Goal: Find specific page/section: Find specific page/section

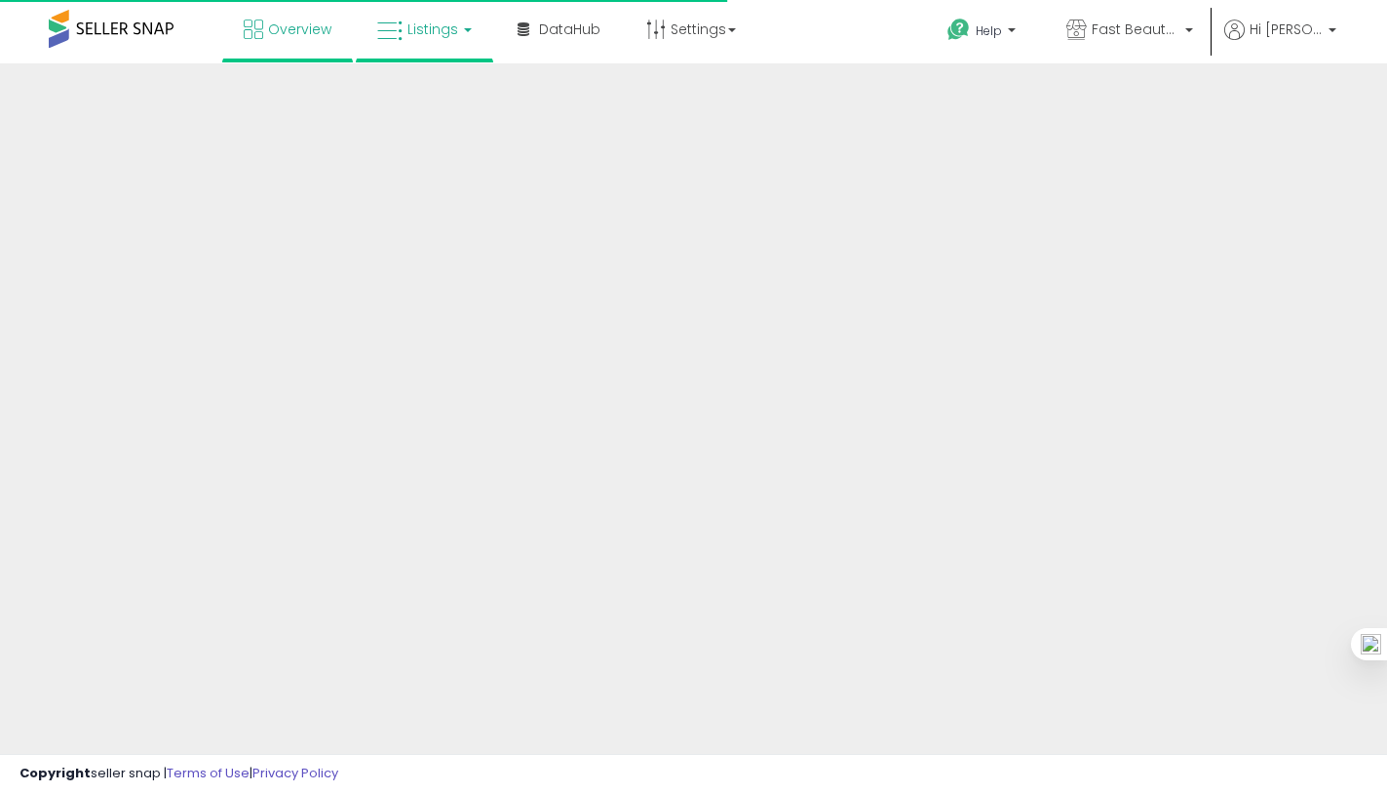
click at [406, 34] on link "Listings" at bounding box center [425, 29] width 124 height 58
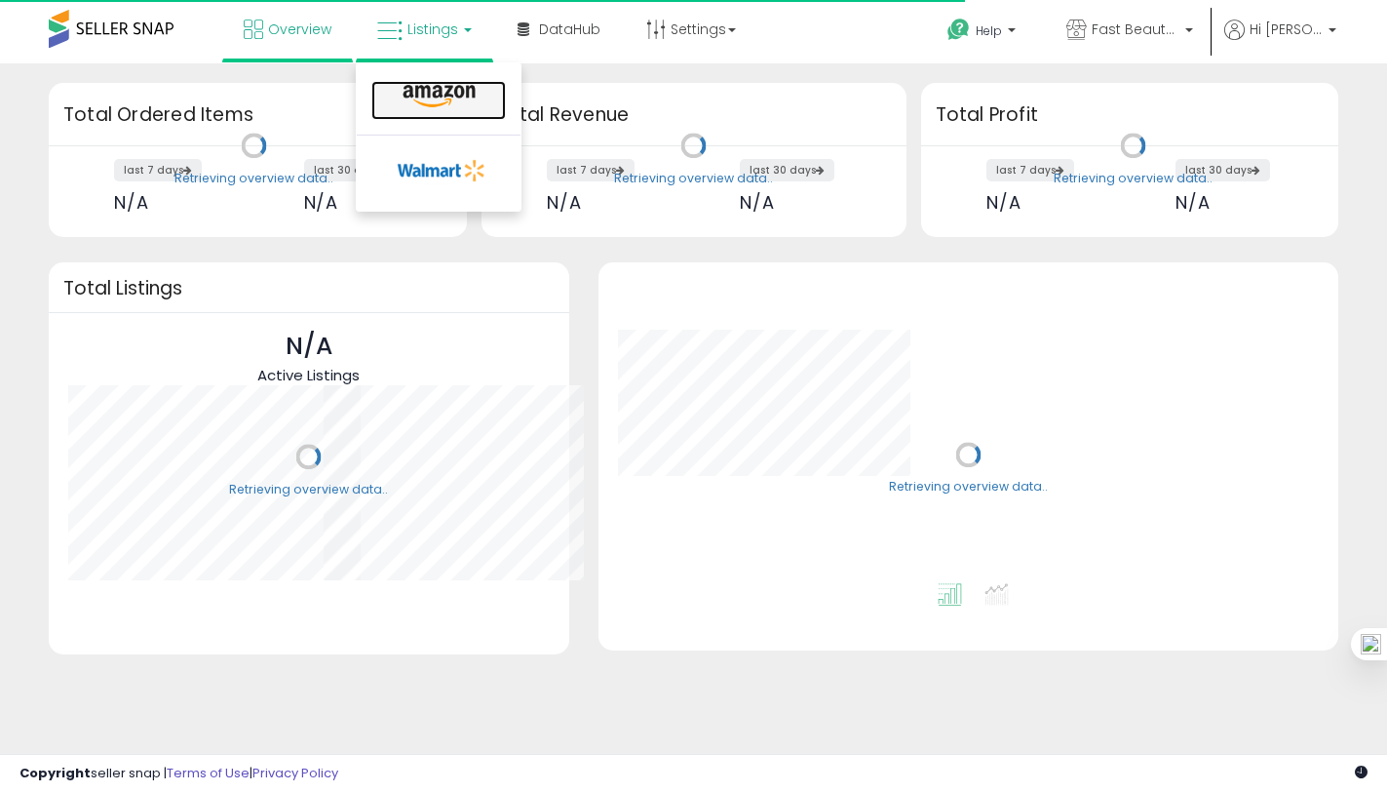
click at [418, 104] on icon at bounding box center [439, 96] width 85 height 25
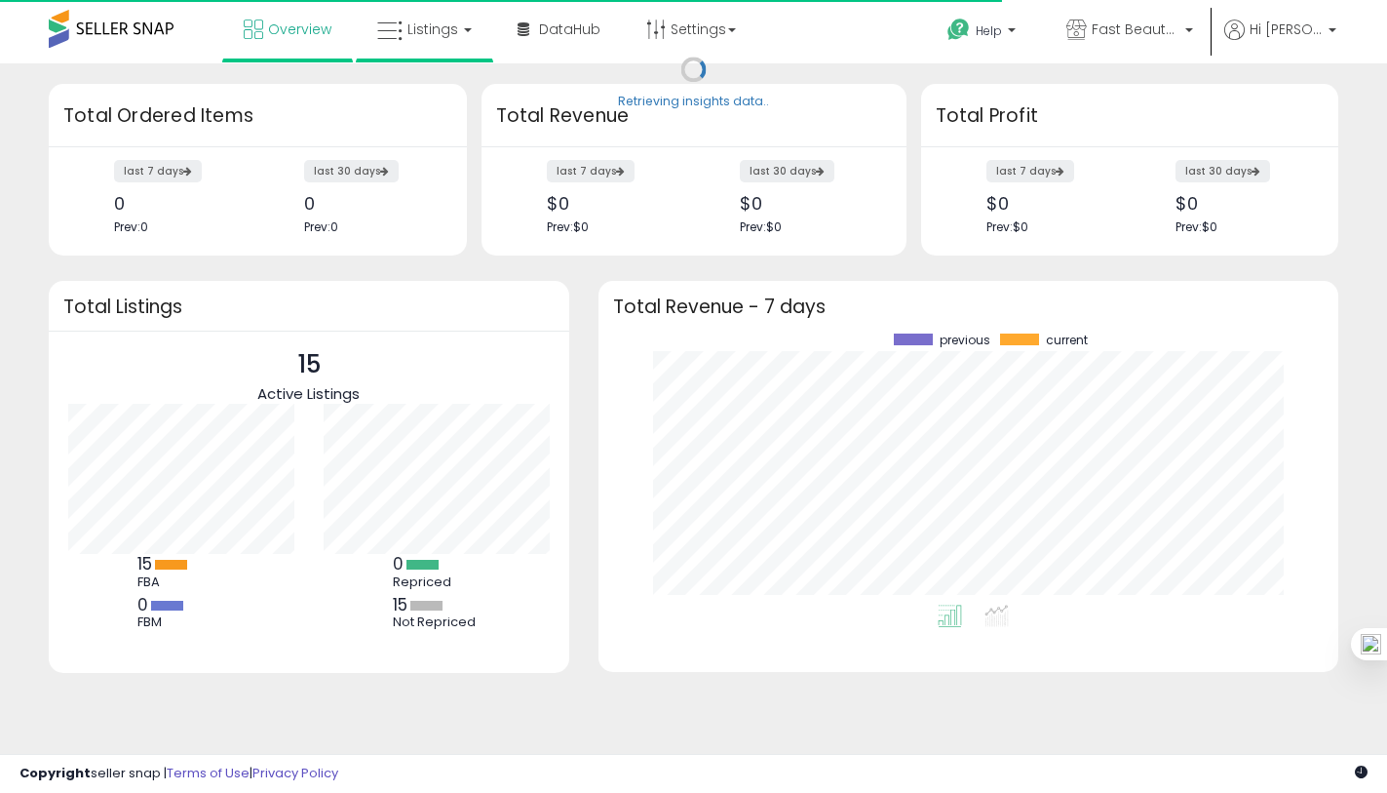
scroll to position [271, 701]
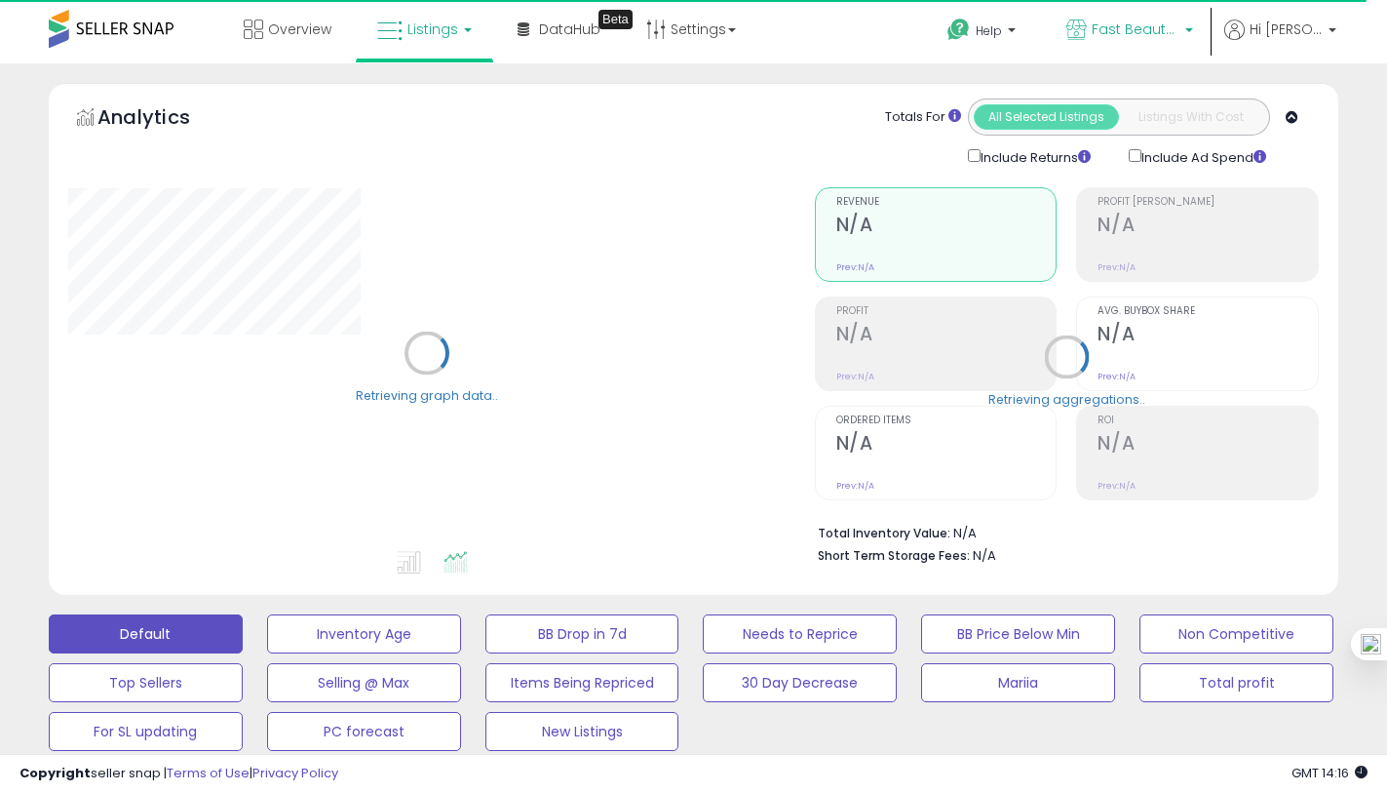
click at [1131, 31] on span "Fast Beauty ([GEOGRAPHIC_DATA])" at bounding box center [1136, 28] width 88 height 19
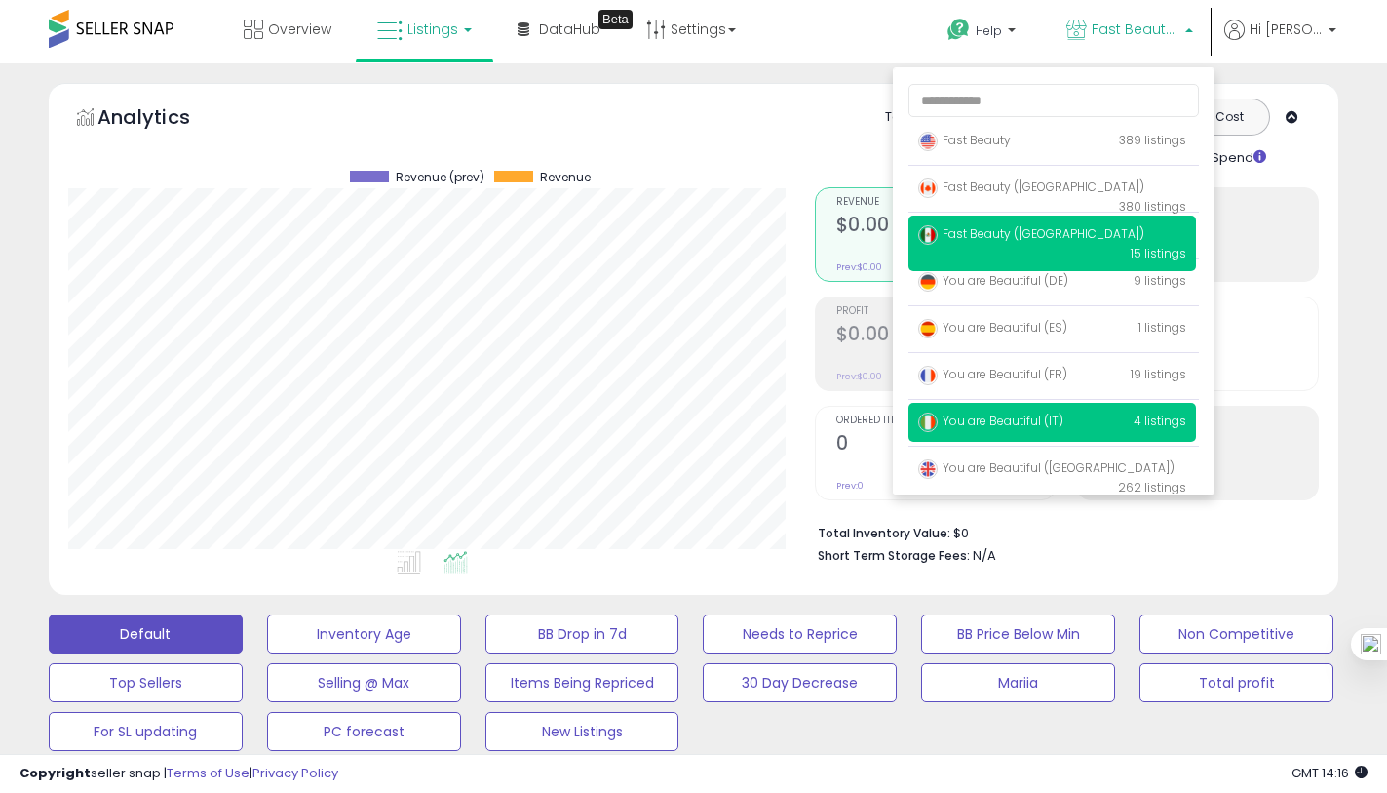
scroll to position [400, 747]
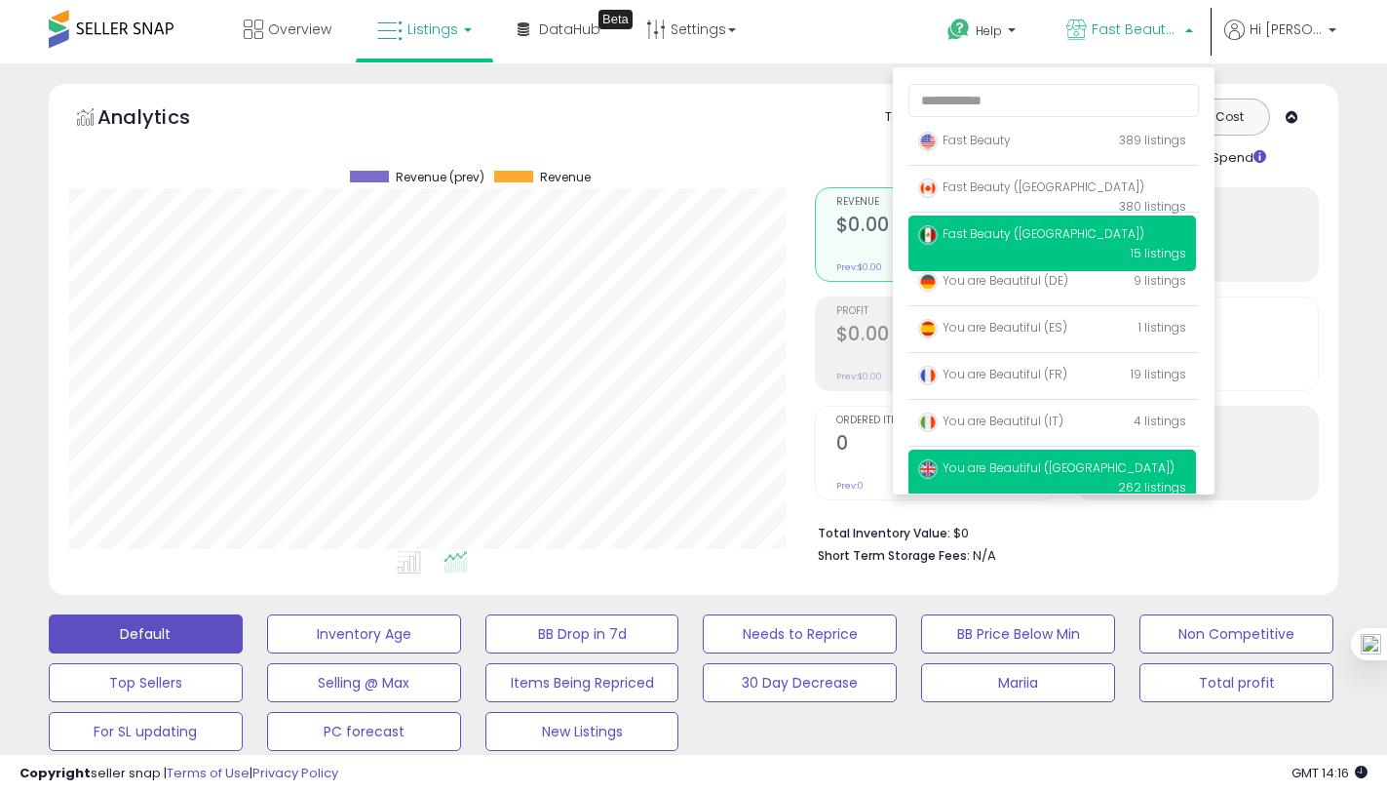
click at [966, 466] on span "You are Beautiful ([GEOGRAPHIC_DATA])" at bounding box center [1046, 467] width 256 height 17
